Goal: Register for event/course: Sign up to attend an event or enroll in a course

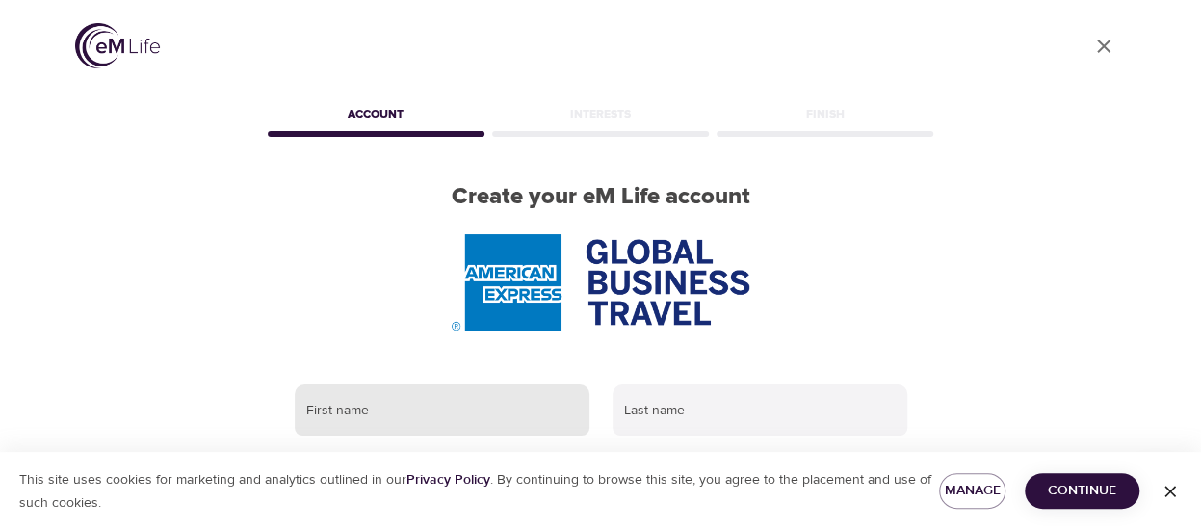
click at [389, 405] on input "text" at bounding box center [442, 410] width 295 height 52
type input "Katherine"
type input "Lyle"
type input "katherine.a.lyle@amexgbt.com"
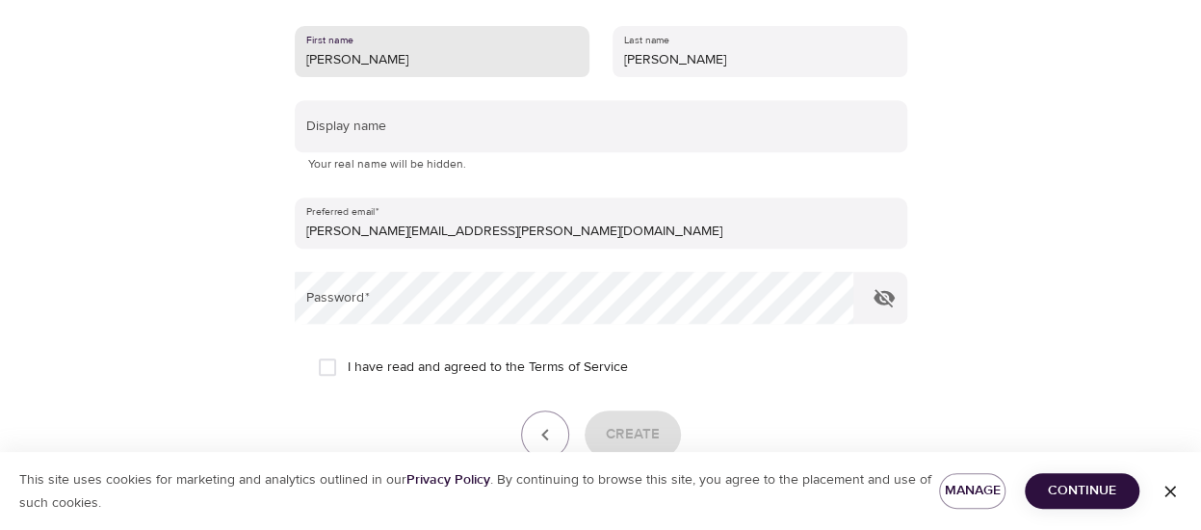
scroll to position [385, 0]
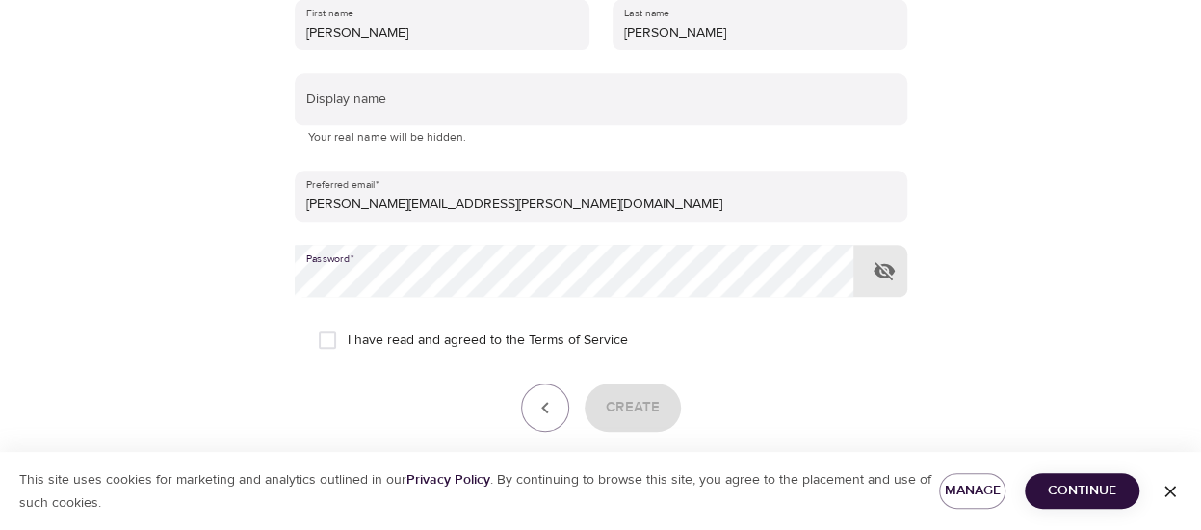
click at [331, 340] on input "I have read and agreed to the Terms of Service" at bounding box center [327, 340] width 40 height 40
checkbox input "true"
click at [647, 410] on span "Create" at bounding box center [633, 407] width 54 height 25
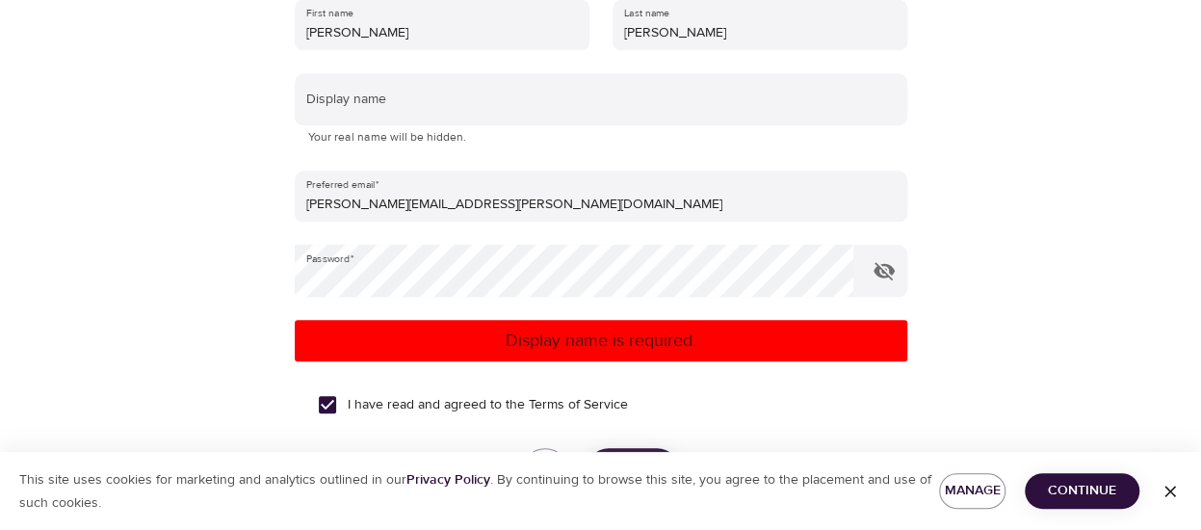
click at [567, 348] on p "Display name is required." at bounding box center [600, 340] width 597 height 26
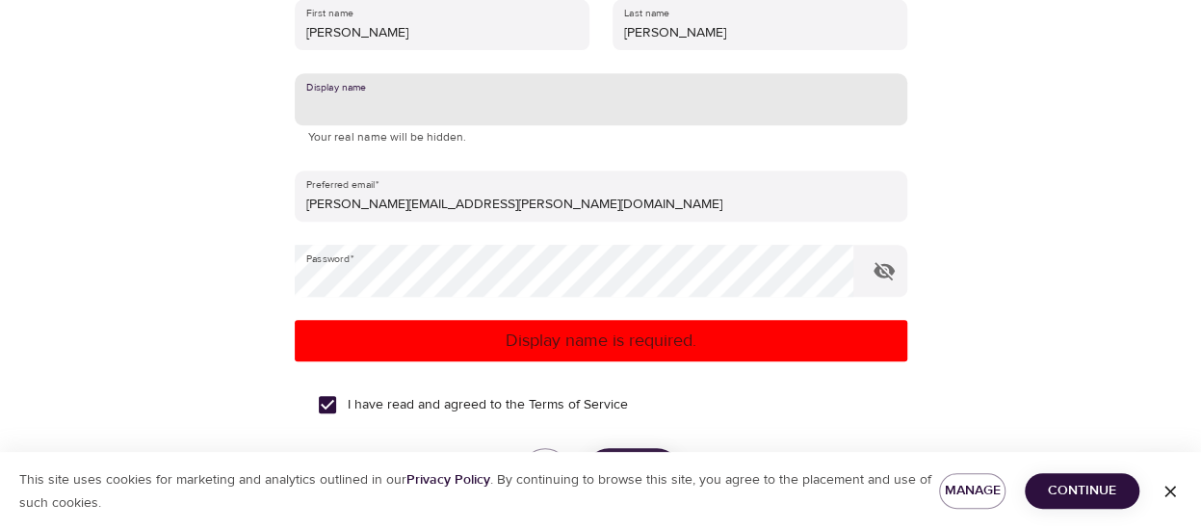
click at [353, 106] on input "text" at bounding box center [601, 99] width 613 height 52
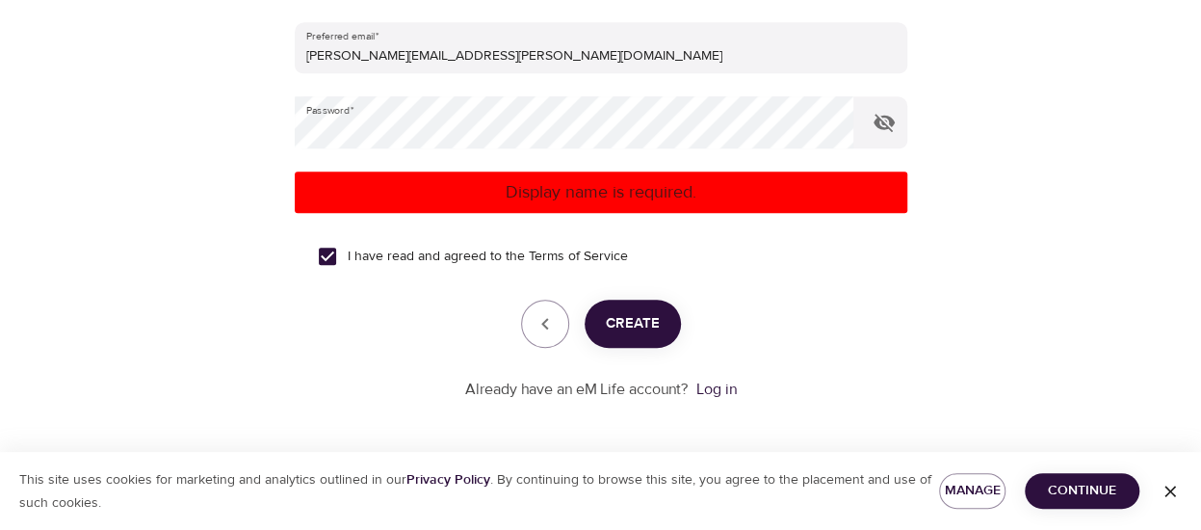
type input "[PERSON_NAME]"
click at [643, 321] on span "Create" at bounding box center [633, 323] width 54 height 25
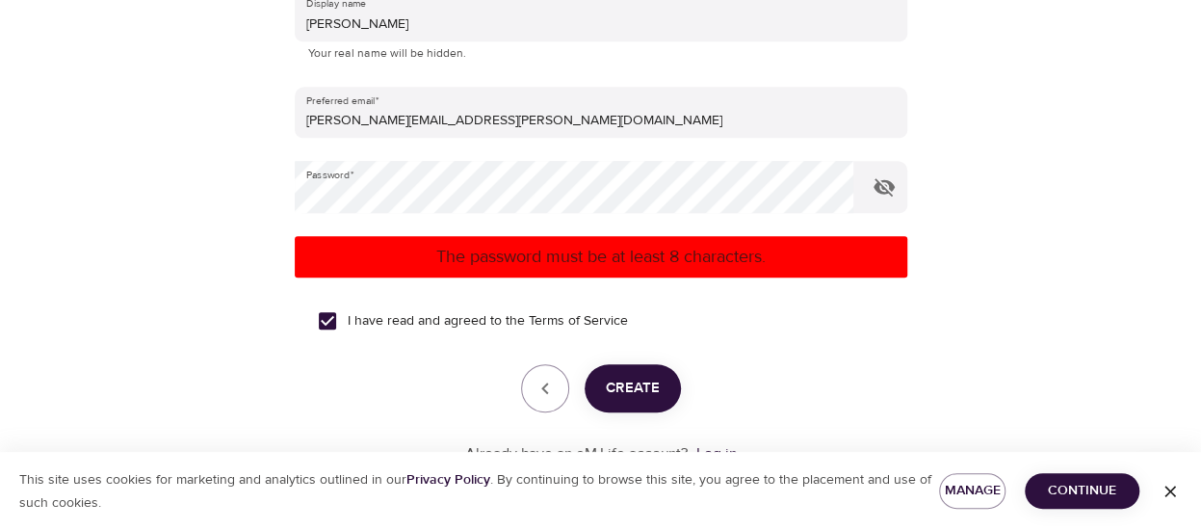
scroll to position [534, 0]
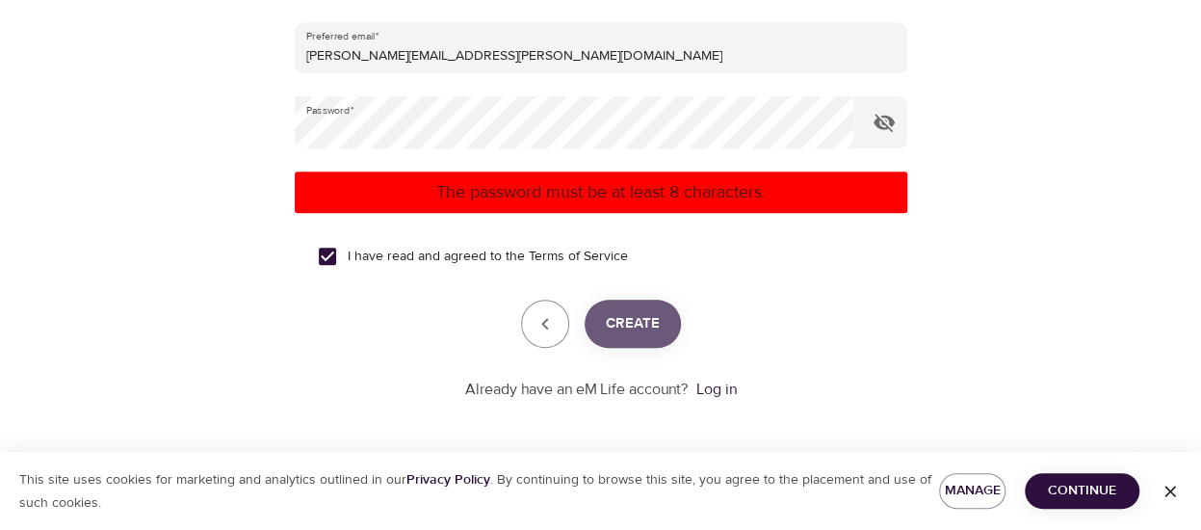
click at [648, 332] on span "Create" at bounding box center [633, 323] width 54 height 25
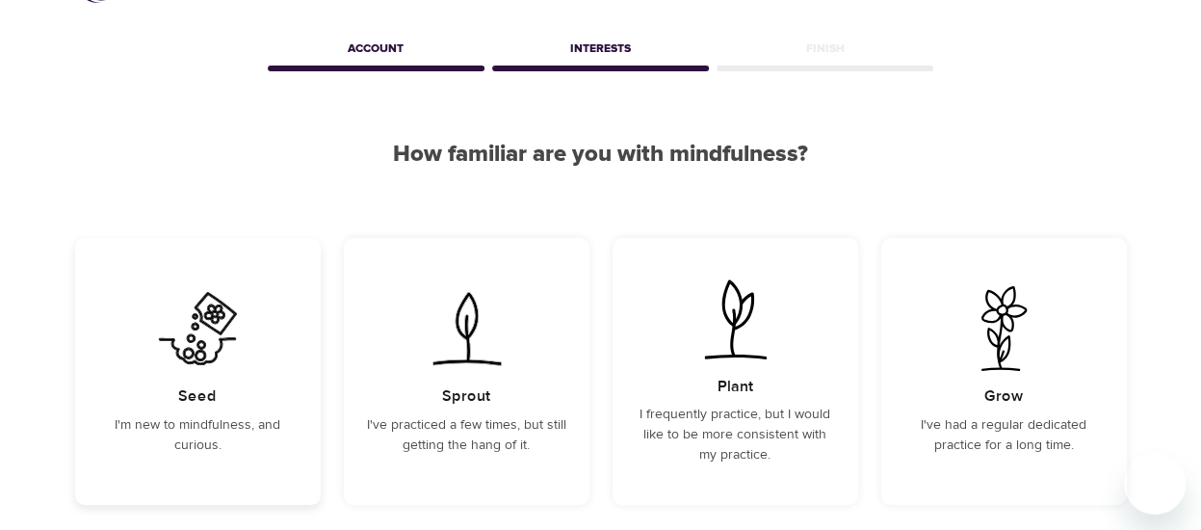
scroll to position [96, 0]
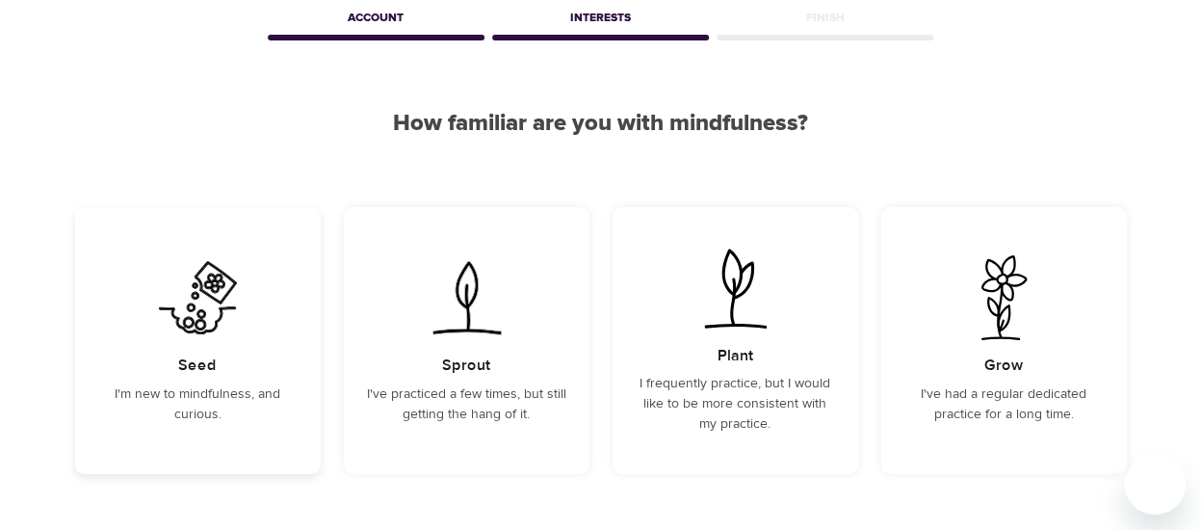
click at [212, 350] on div "Seed I'm new to mindfulness, and curious." at bounding box center [198, 340] width 246 height 267
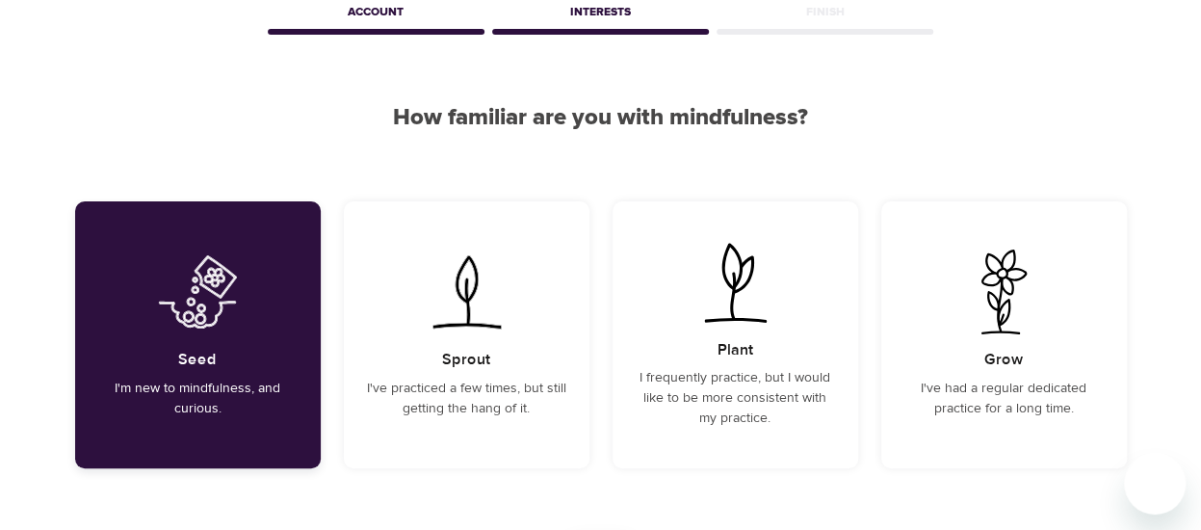
scroll to position [287, 0]
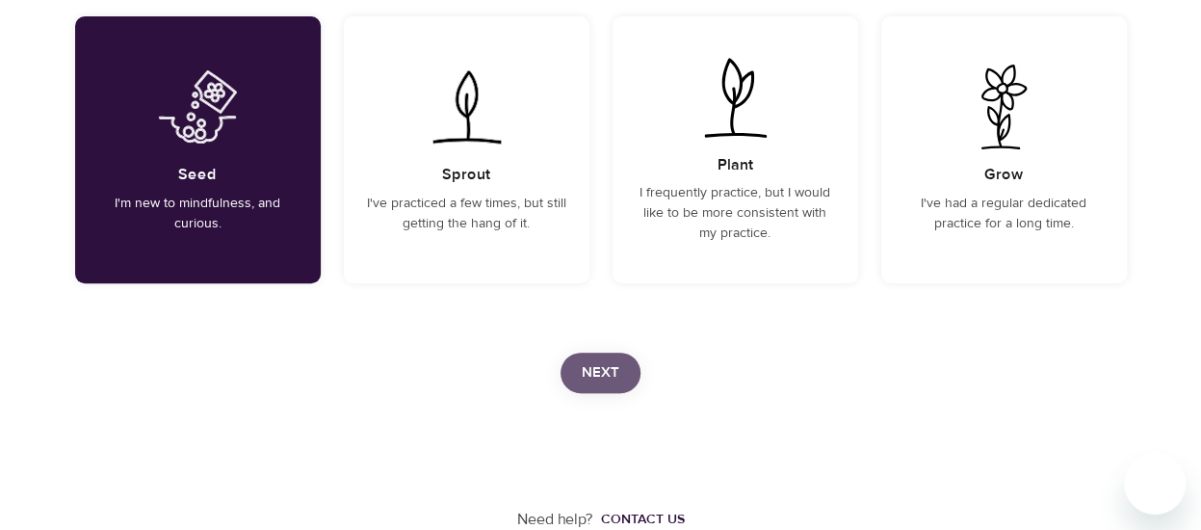
click at [591, 373] on span "Next" at bounding box center [601, 372] width 38 height 25
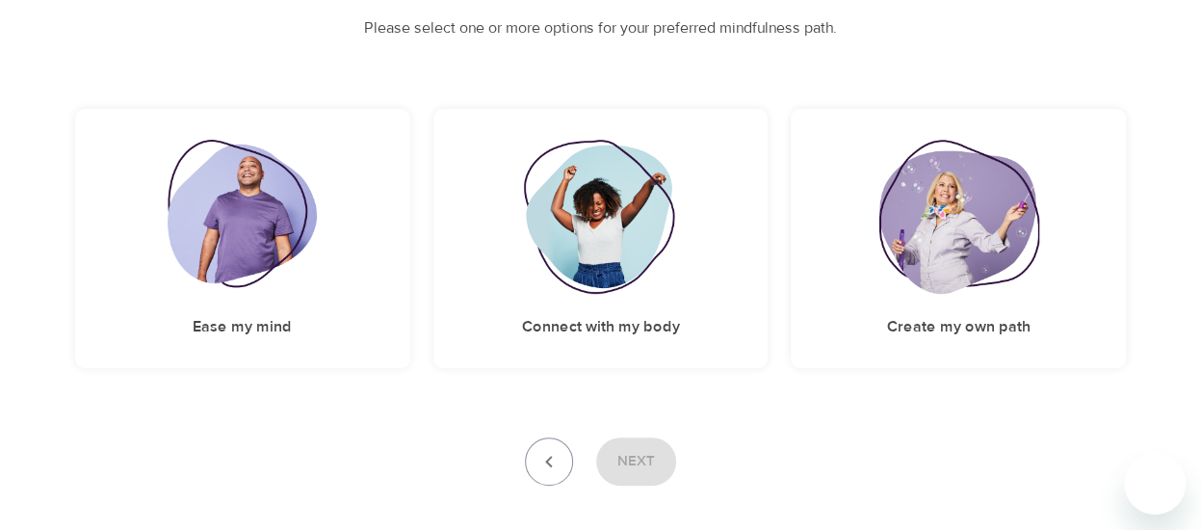
scroll to position [125, 0]
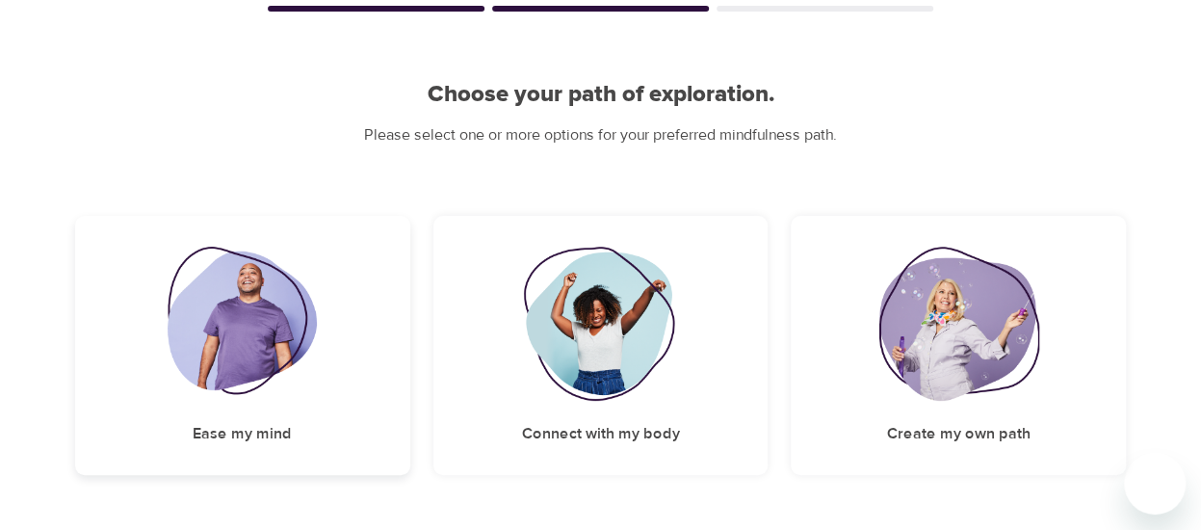
click at [253, 337] on img at bounding box center [242, 324] width 149 height 154
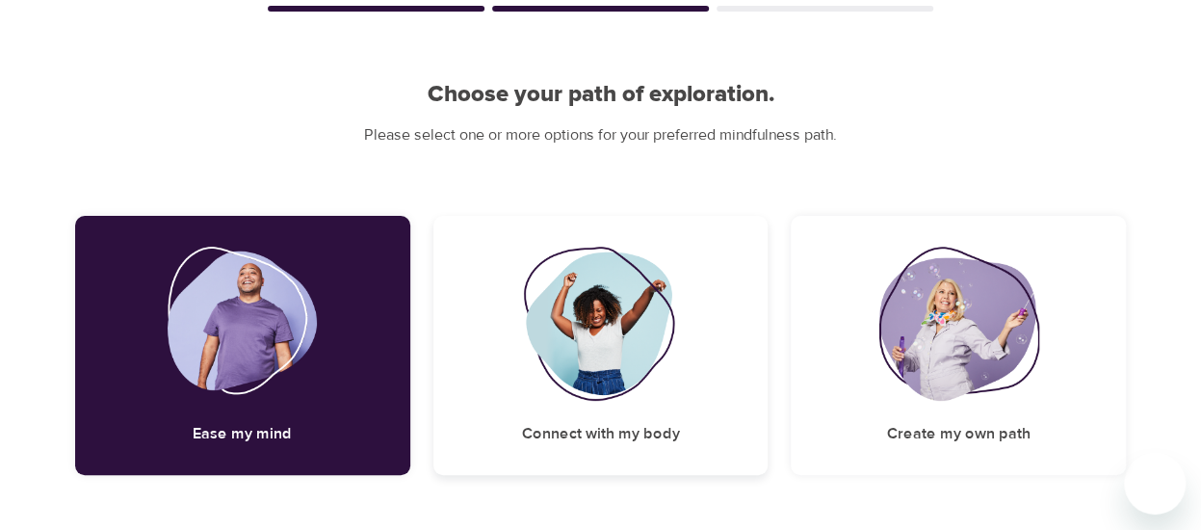
click at [580, 345] on img at bounding box center [601, 324] width 156 height 154
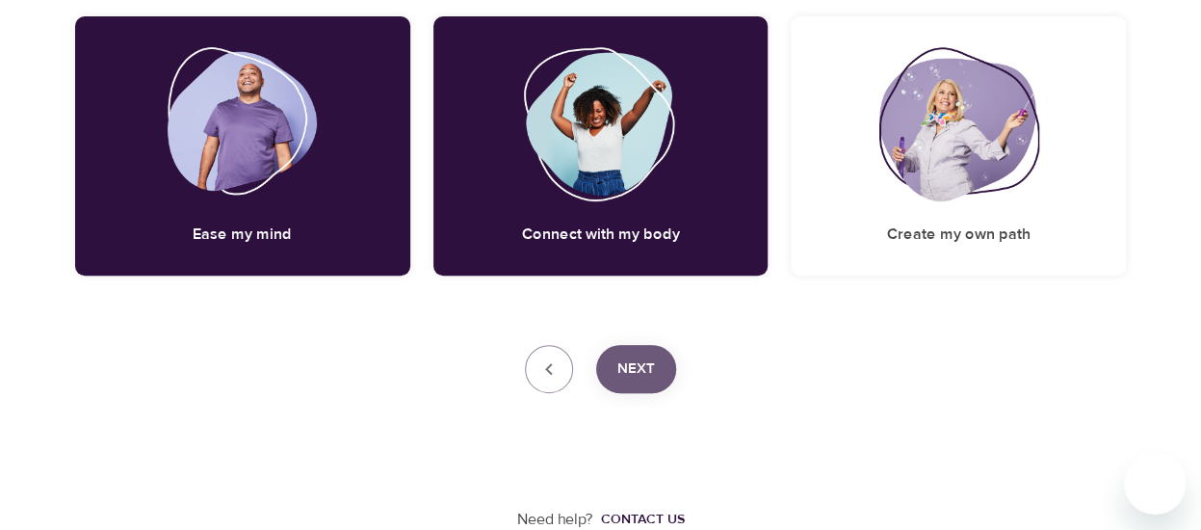
click at [637, 365] on span "Next" at bounding box center [636, 368] width 38 height 25
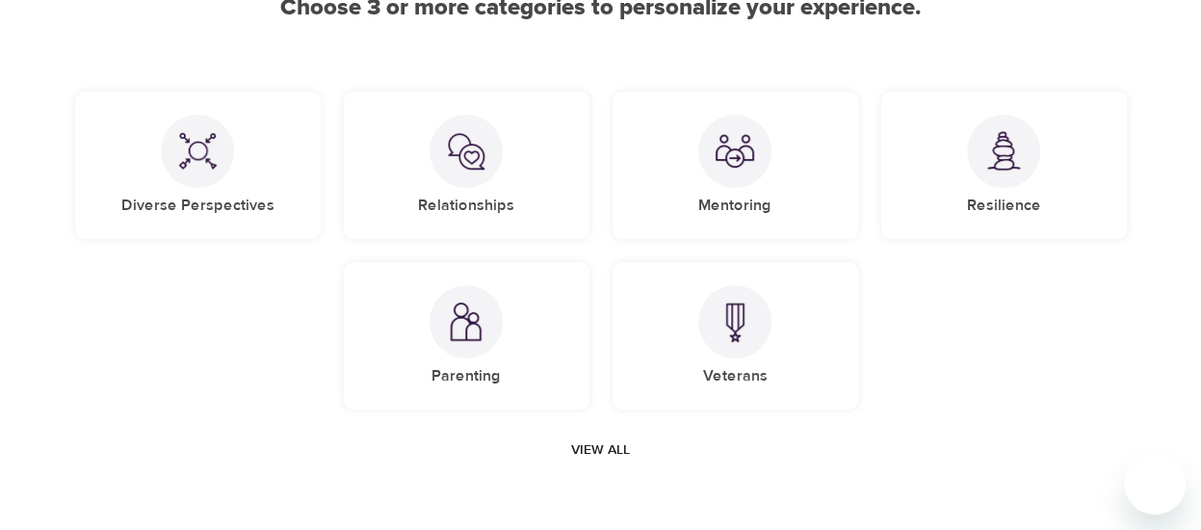
scroll to position [116, 0]
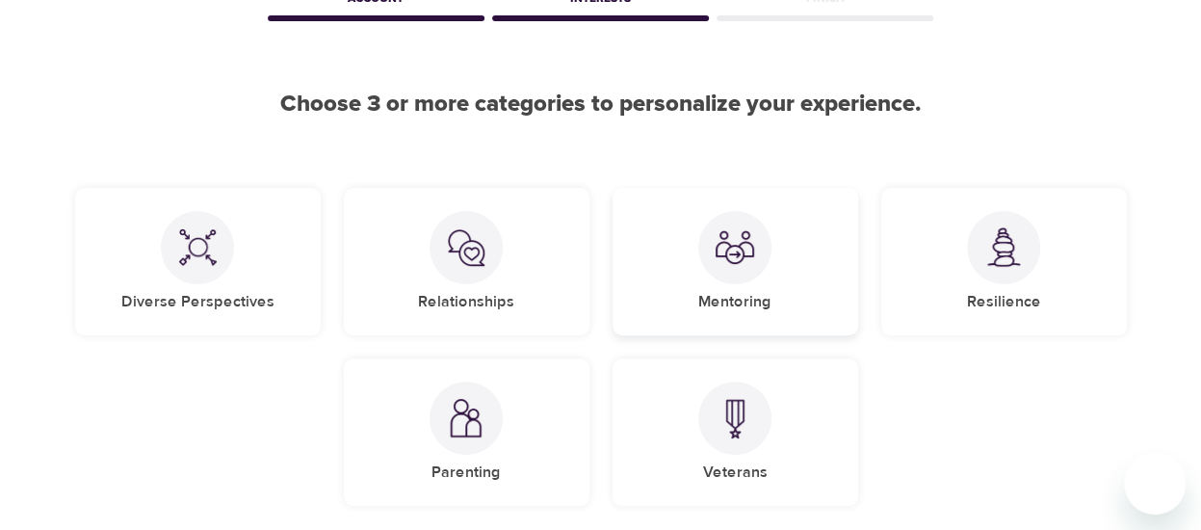
click at [728, 265] on img at bounding box center [735, 247] width 39 height 39
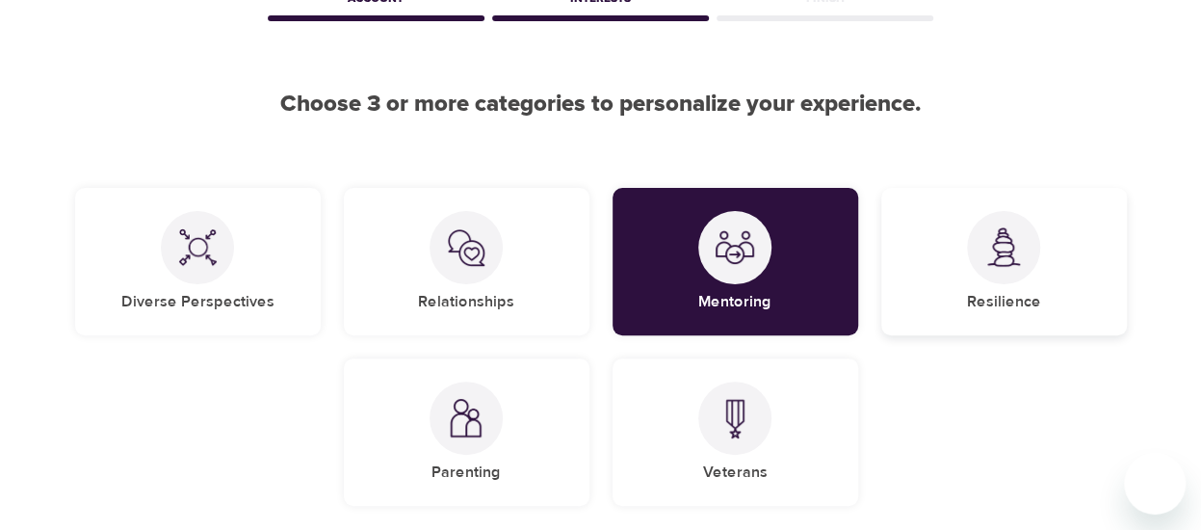
click at [1030, 269] on div at bounding box center [1003, 247] width 73 height 73
click at [210, 270] on div at bounding box center [197, 247] width 73 height 73
click at [241, 286] on div "Diverse Perspectives" at bounding box center [198, 261] width 246 height 147
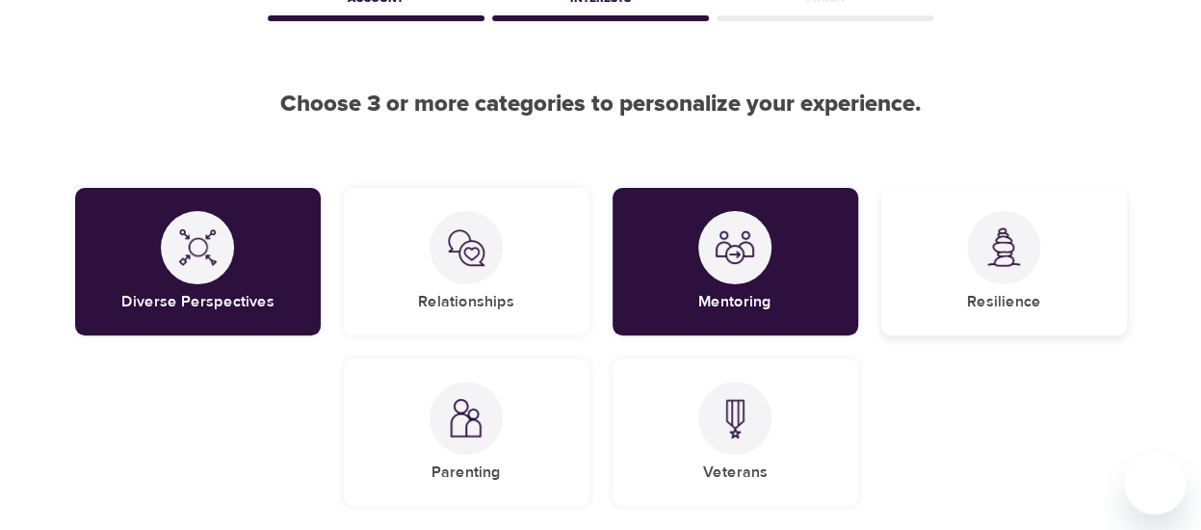
click at [920, 271] on div "Resilience" at bounding box center [1004, 261] width 246 height 147
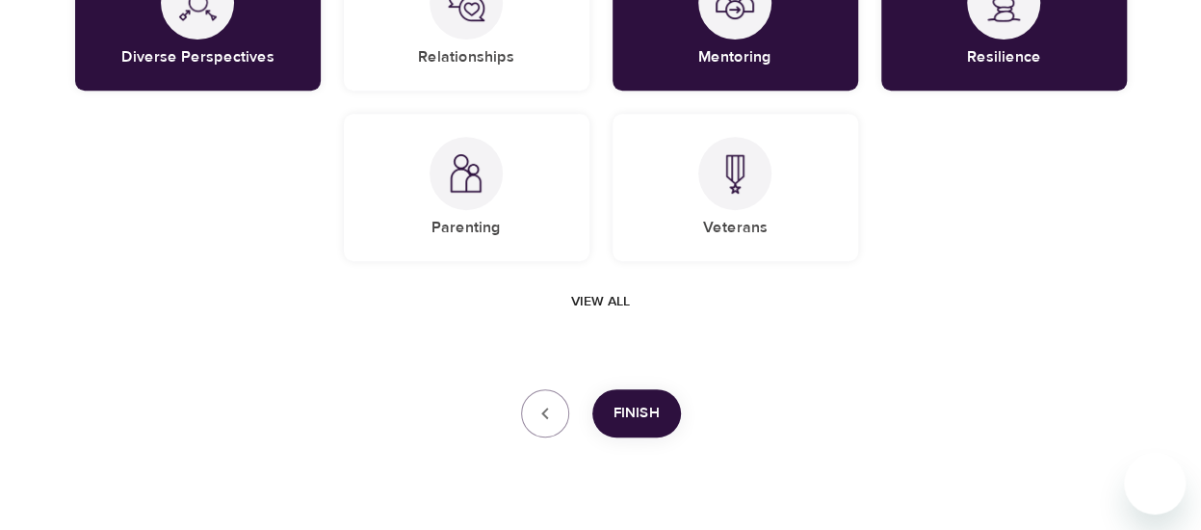
scroll to position [405, 0]
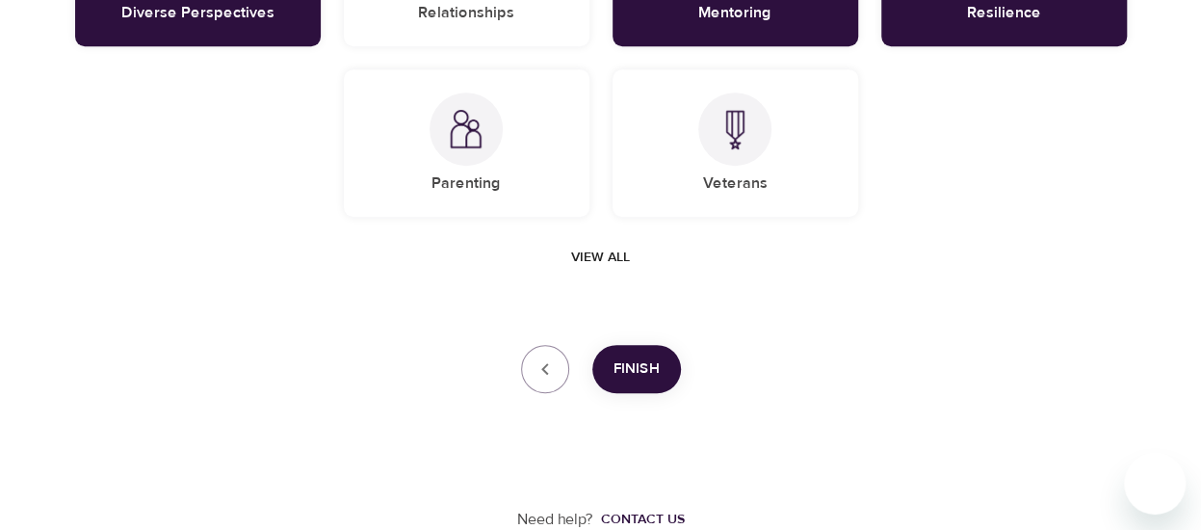
click at [618, 377] on span "Finish" at bounding box center [637, 368] width 46 height 25
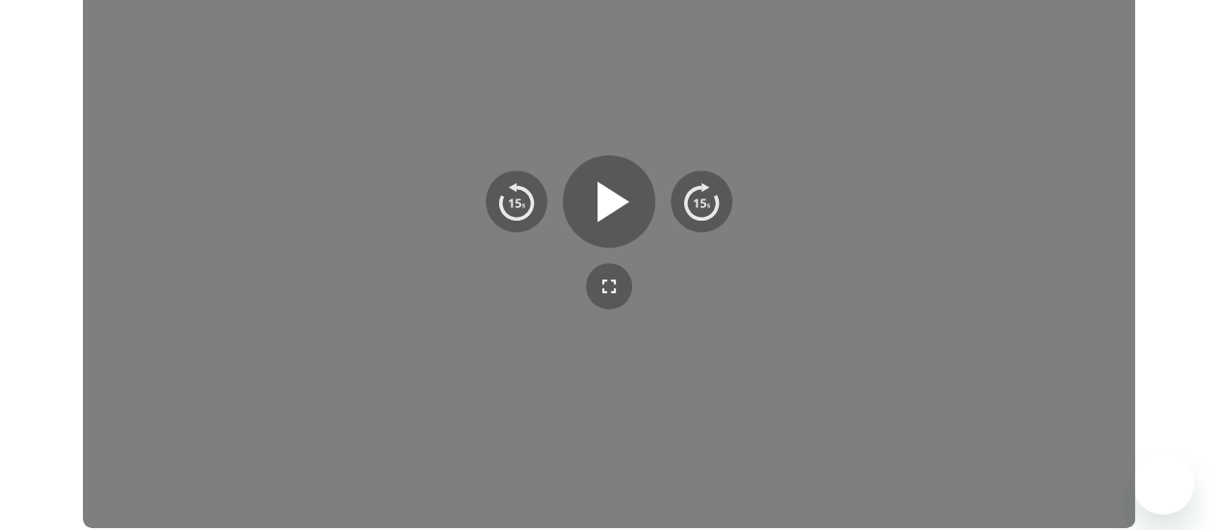
scroll to position [657, 0]
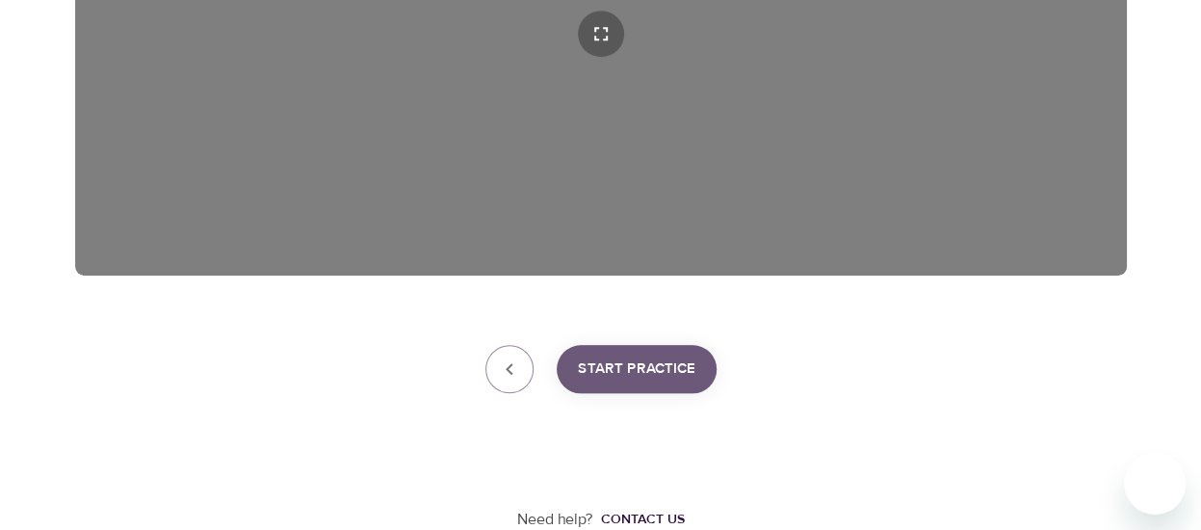
click at [618, 377] on span "Start Practice" at bounding box center [637, 368] width 118 height 25
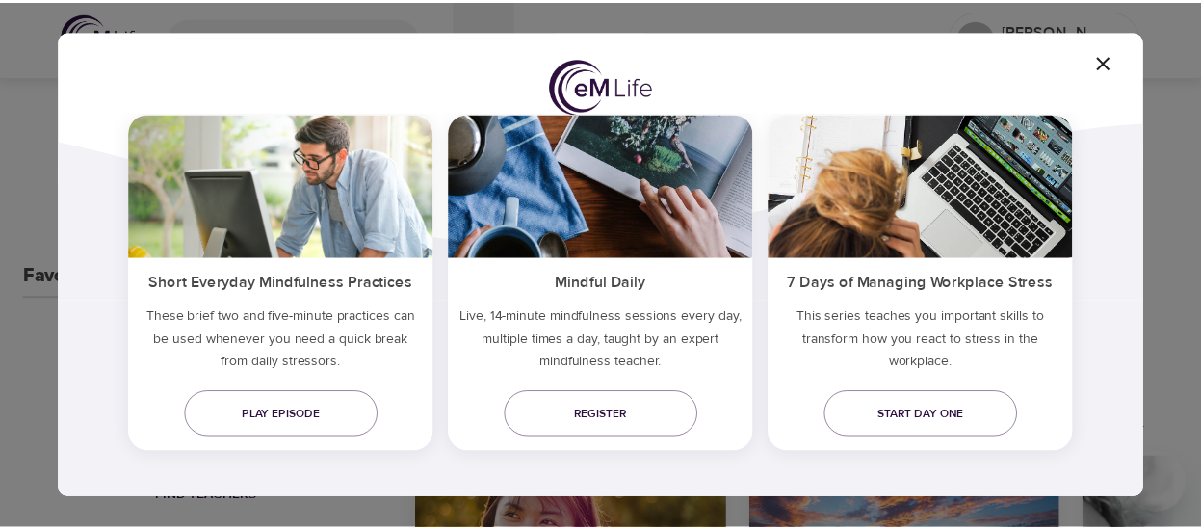
scroll to position [206, 0]
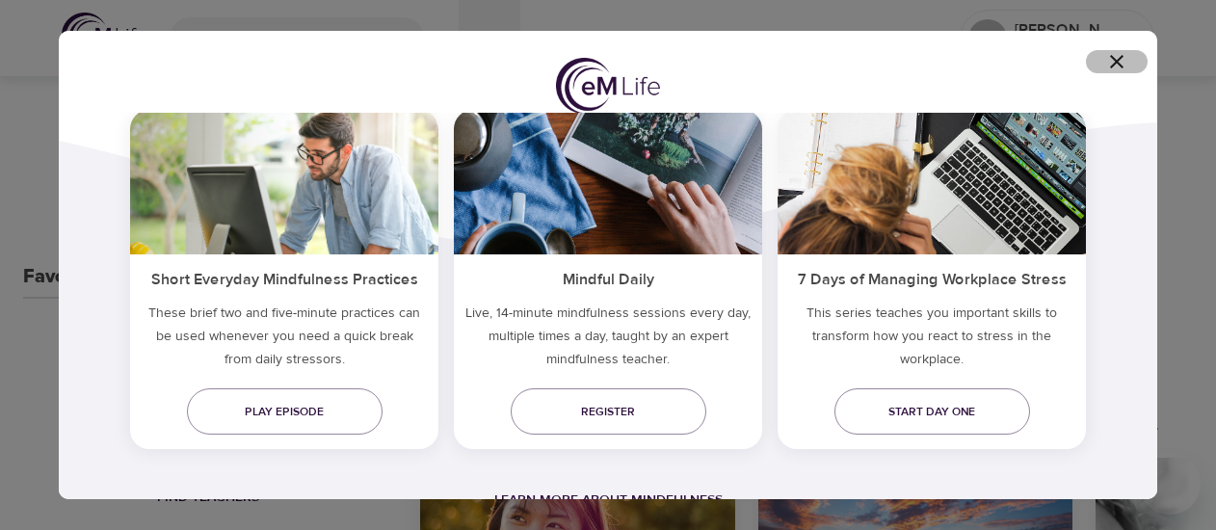
click at [1119, 59] on icon "button" at bounding box center [1116, 61] width 13 height 13
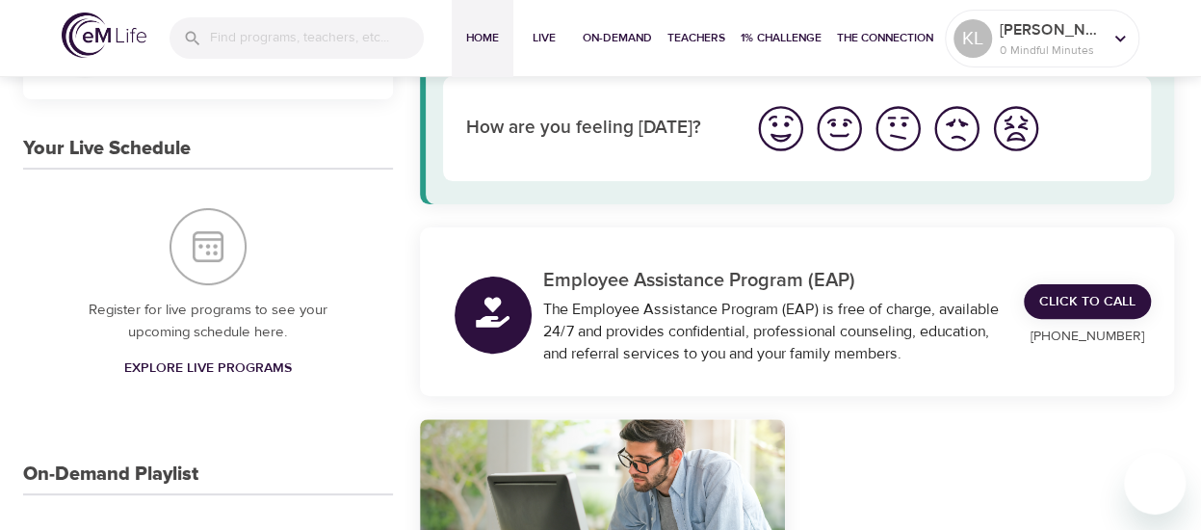
scroll to position [0, 0]
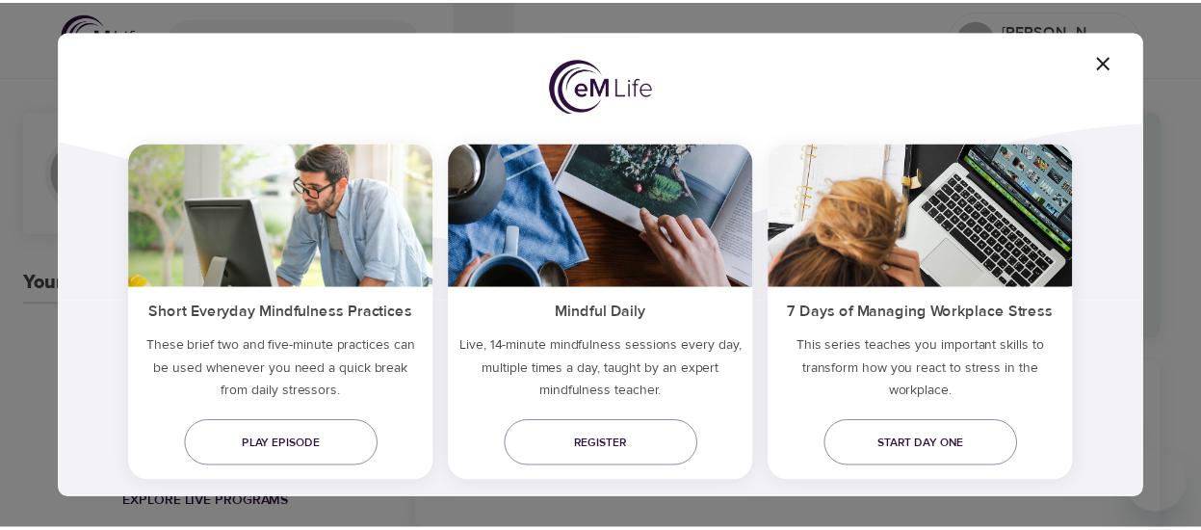
scroll to position [193, 0]
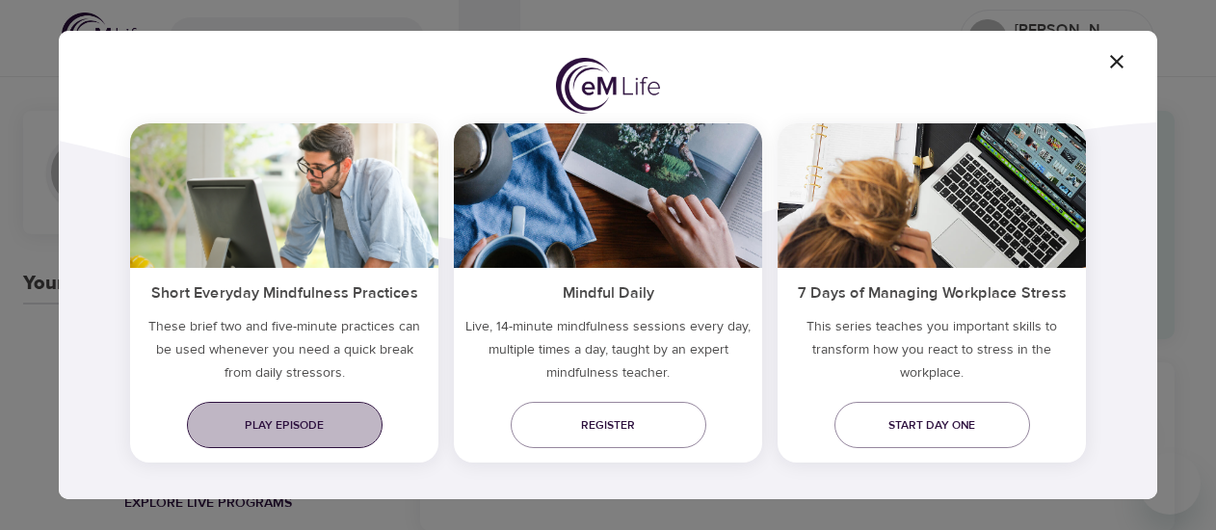
click at [274, 426] on span "Play episode" at bounding box center [284, 425] width 165 height 20
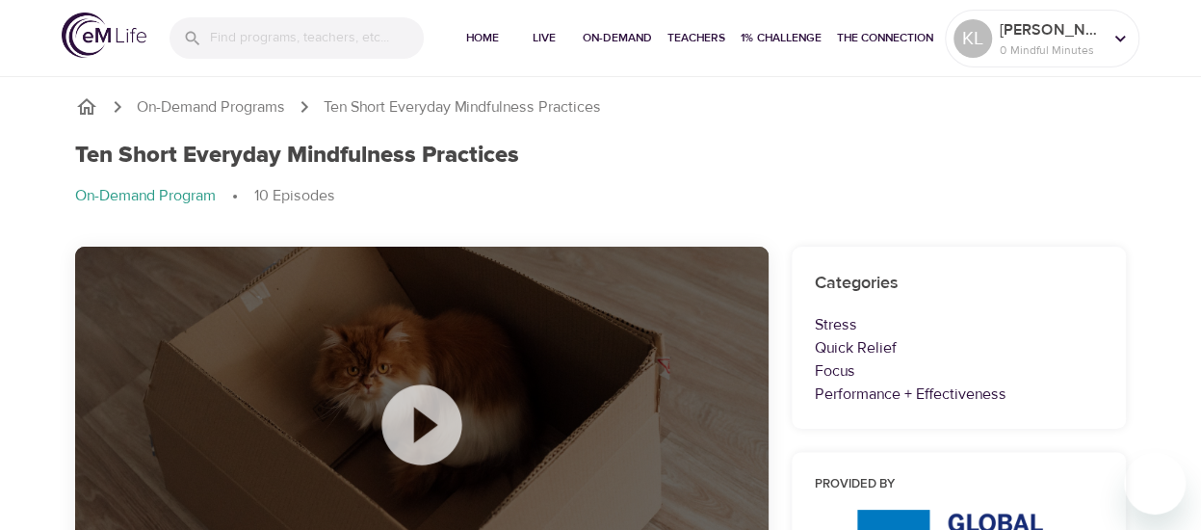
click at [410, 424] on icon at bounding box center [421, 424] width 80 height 80
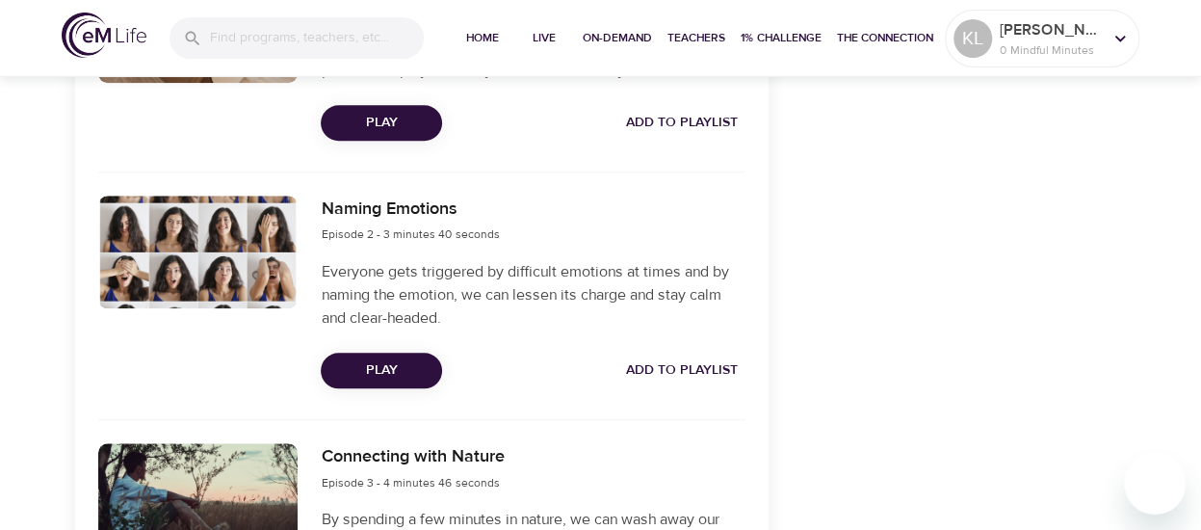
scroll to position [867, 0]
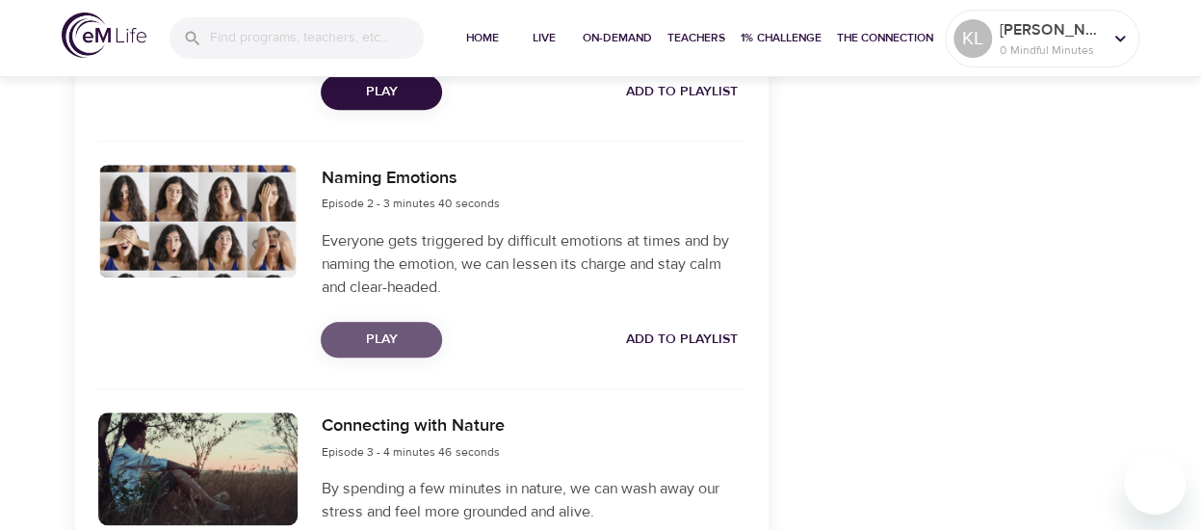
click at [366, 331] on span "Play" at bounding box center [381, 339] width 91 height 24
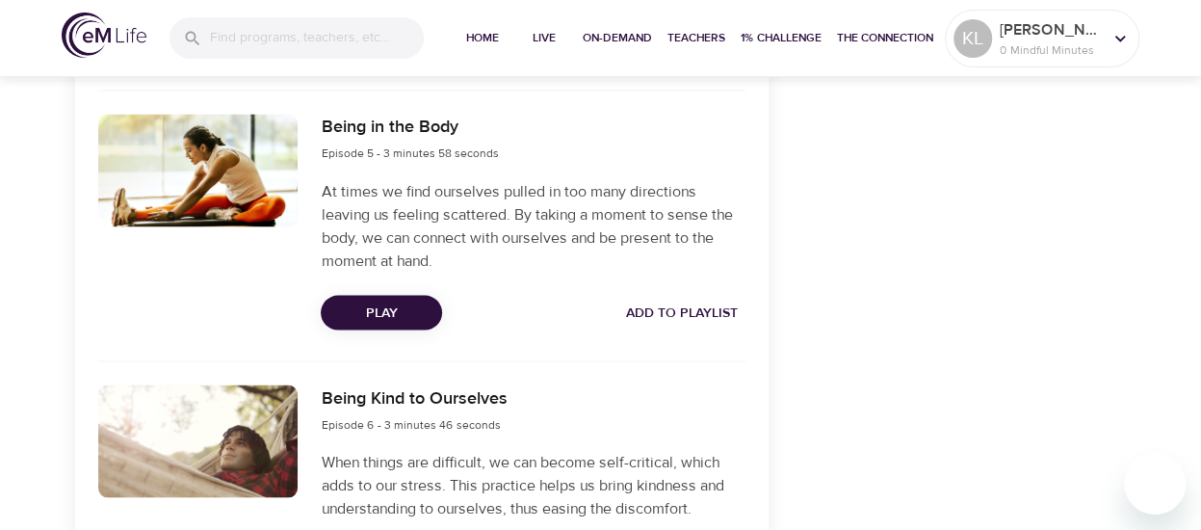
scroll to position [1734, 0]
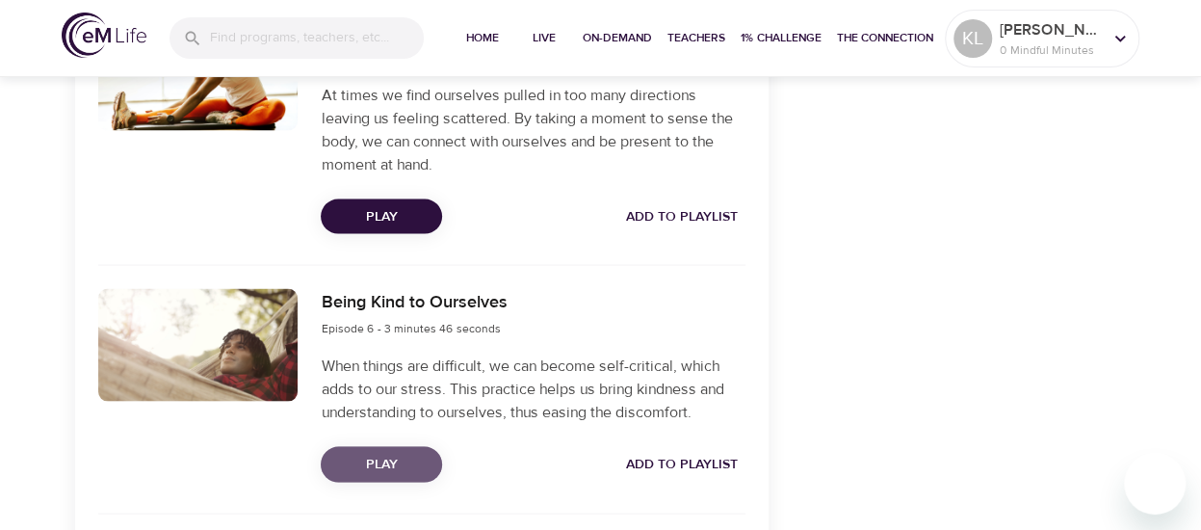
click at [388, 468] on span "Play" at bounding box center [381, 464] width 91 height 24
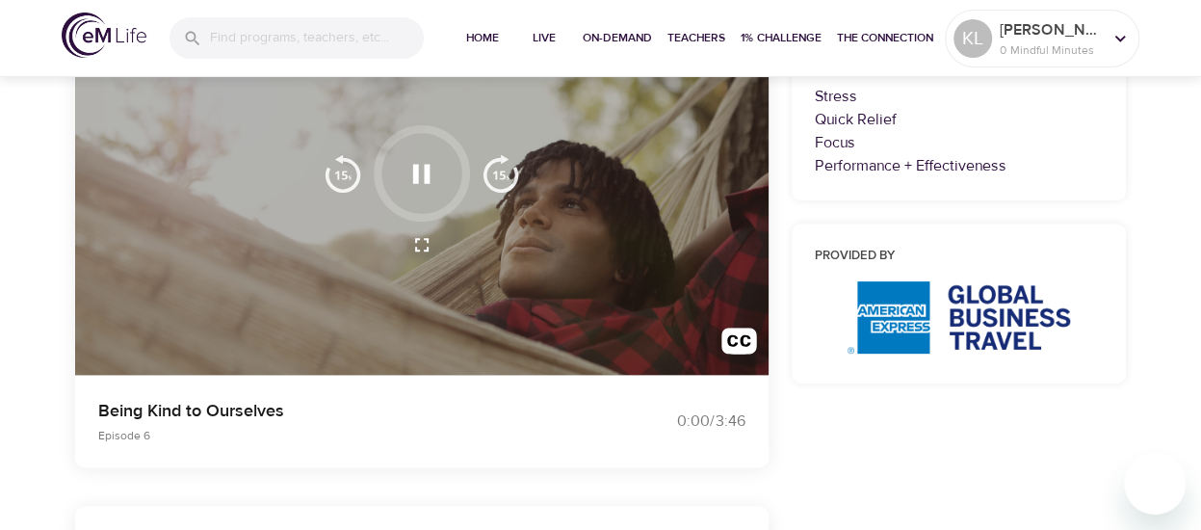
scroll to position [289, 0]
